Goal: Find specific page/section: Find specific page/section

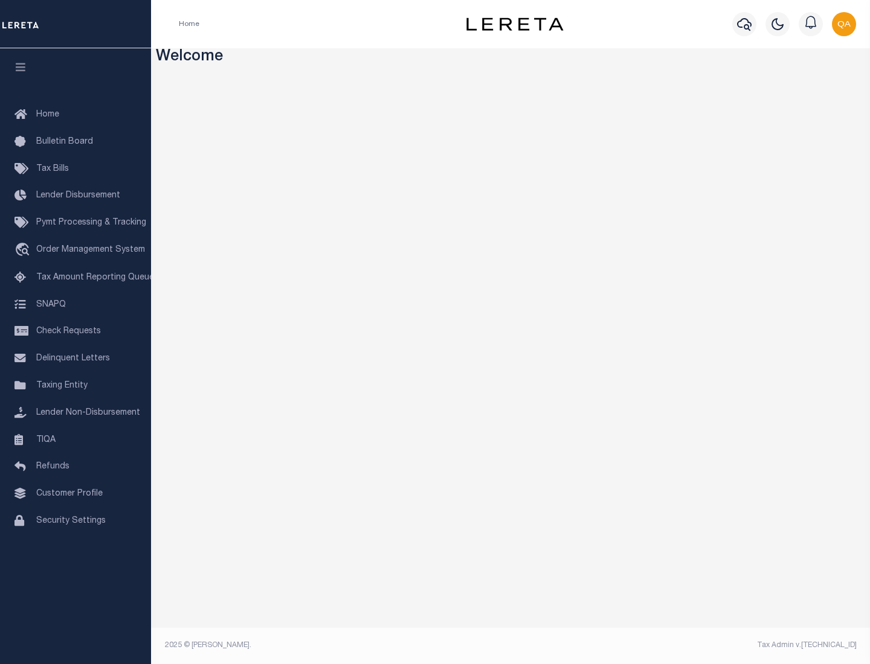
click at [75, 440] on link "TIQA" at bounding box center [75, 440] width 151 height 27
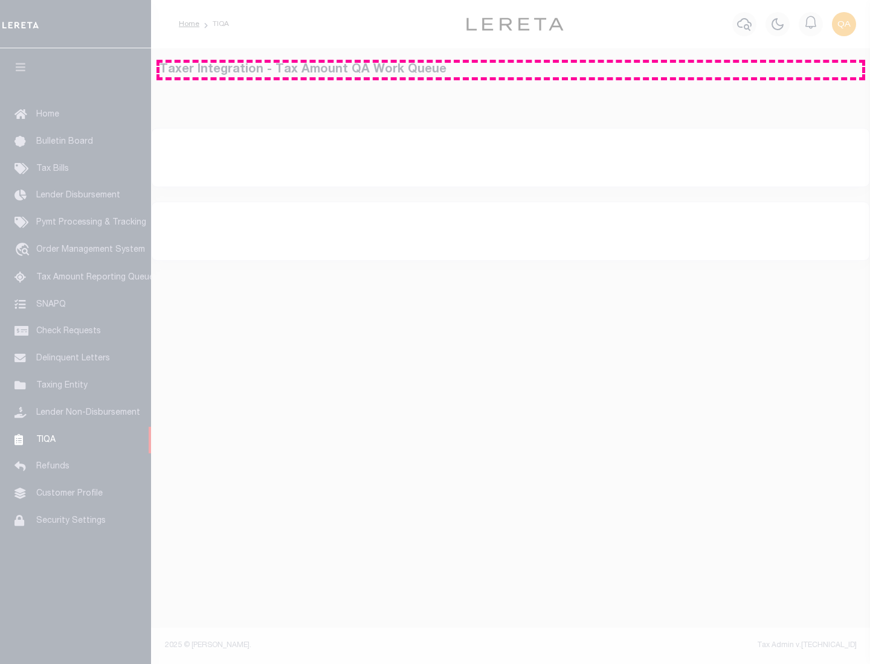
select select "200"
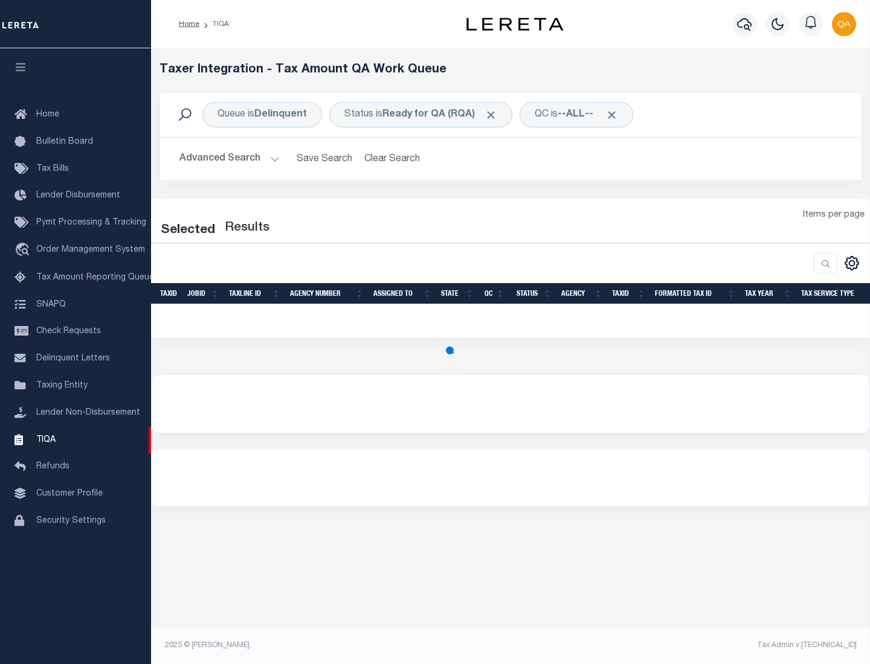
select select "200"
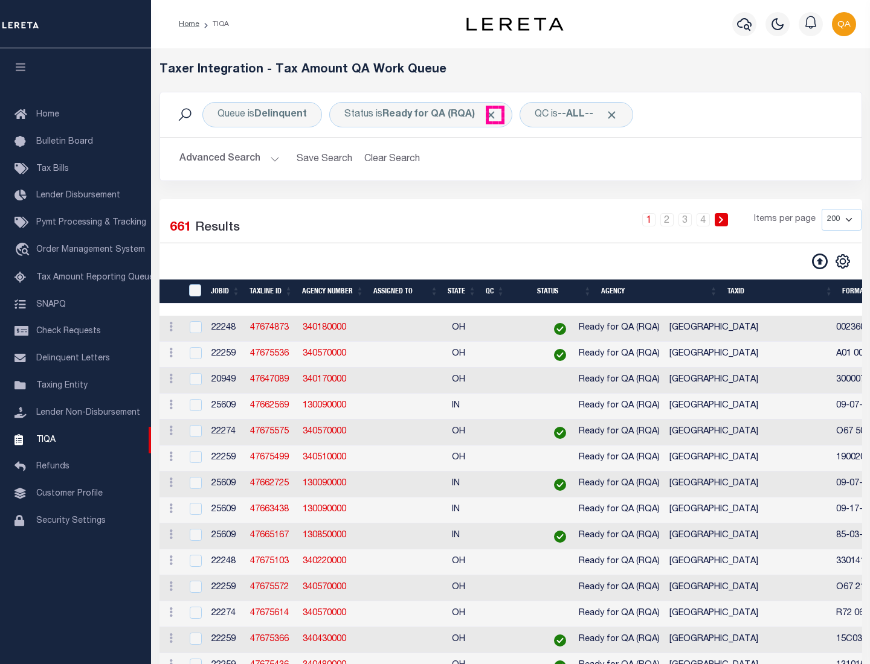
click at [495, 115] on span "Click to Remove" at bounding box center [490, 115] width 13 height 13
